Goal: Task Accomplishment & Management: Complete application form

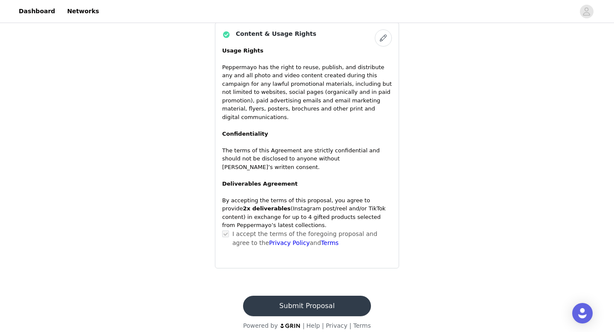
click at [289, 296] on button "Submit Proposal" at bounding box center [307, 306] width 128 height 20
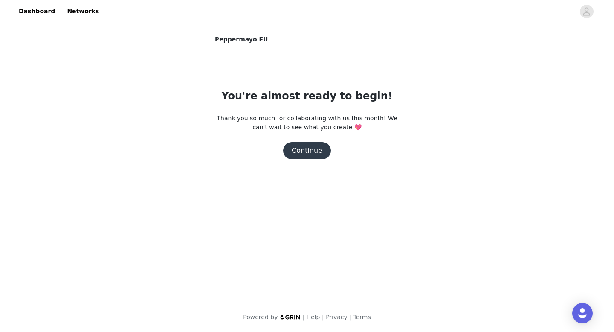
click at [320, 145] on button "Continue" at bounding box center [307, 150] width 48 height 17
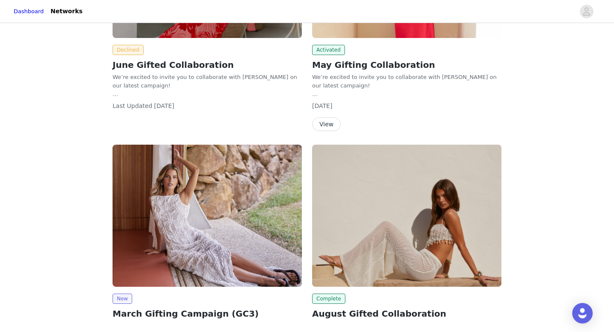
scroll to position [427, 0]
